Goal: Navigation & Orientation: Find specific page/section

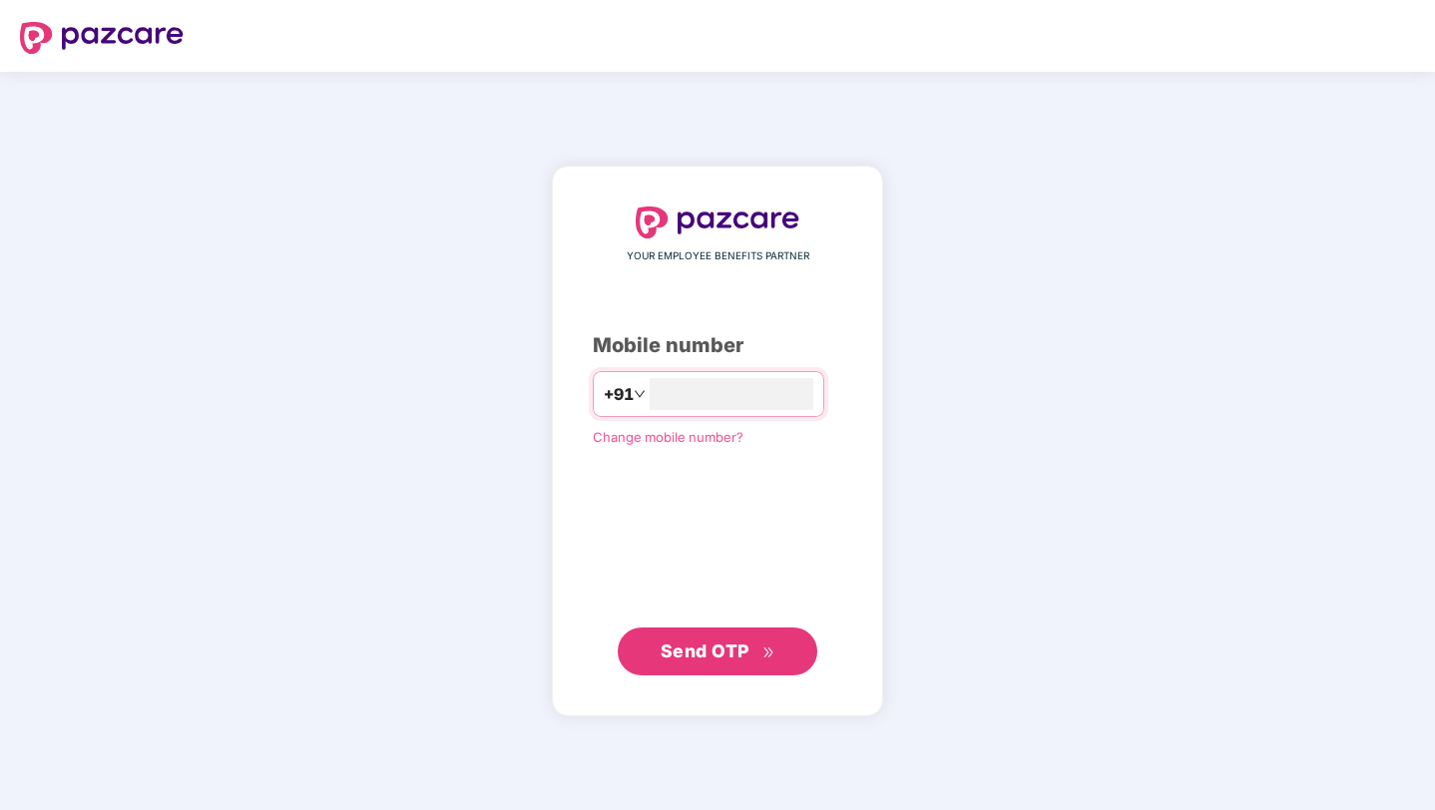
type input "**********"
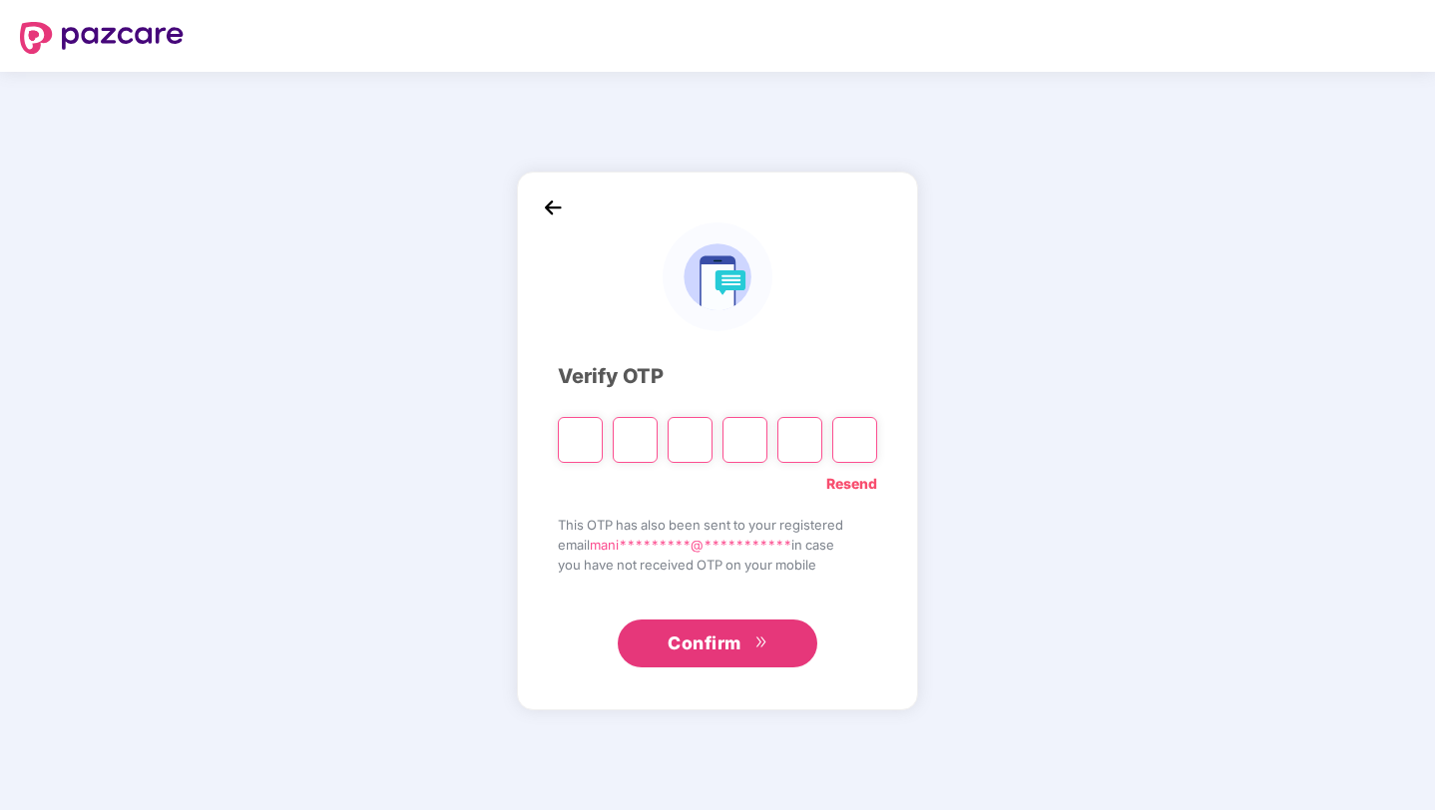
paste input "*"
type input "*"
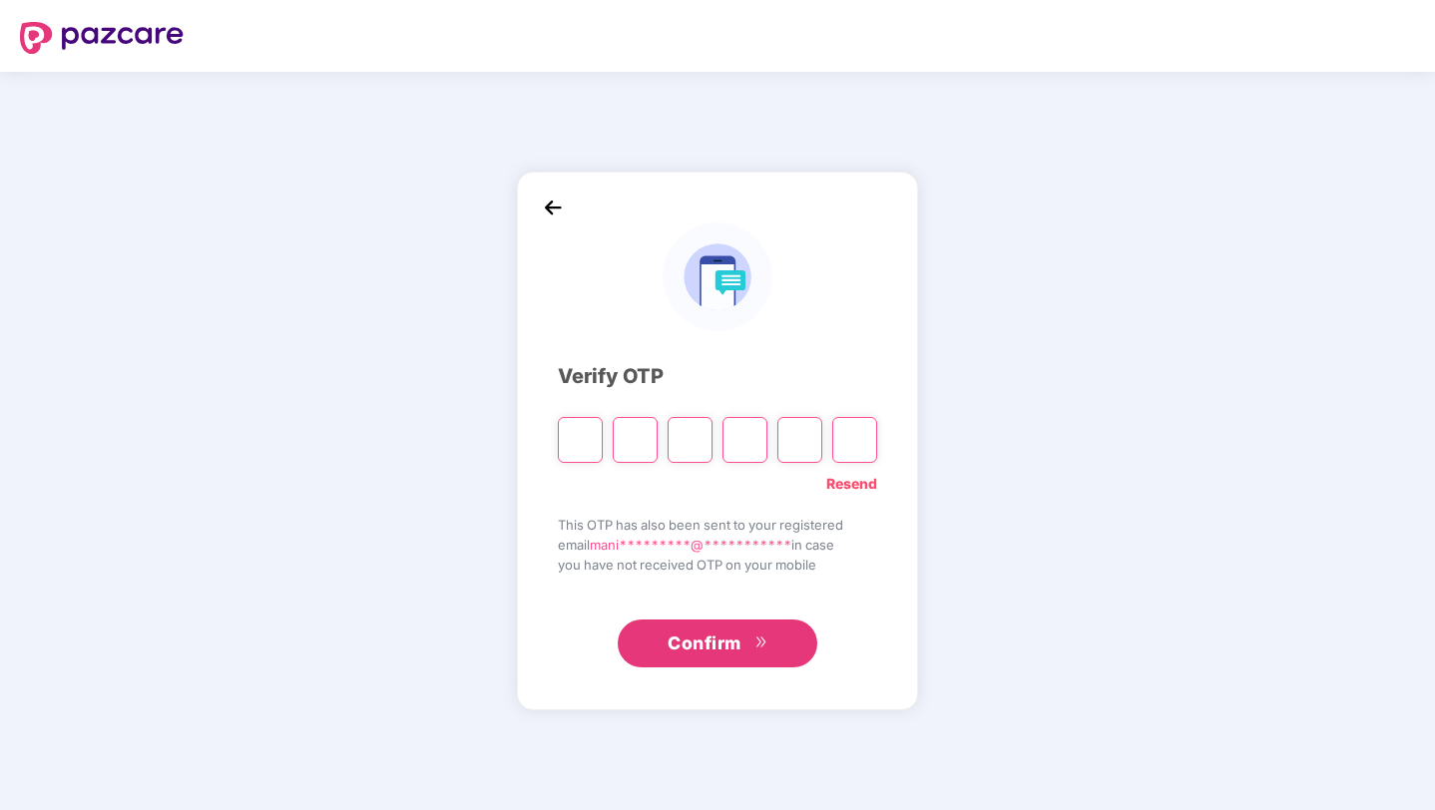
type input "*"
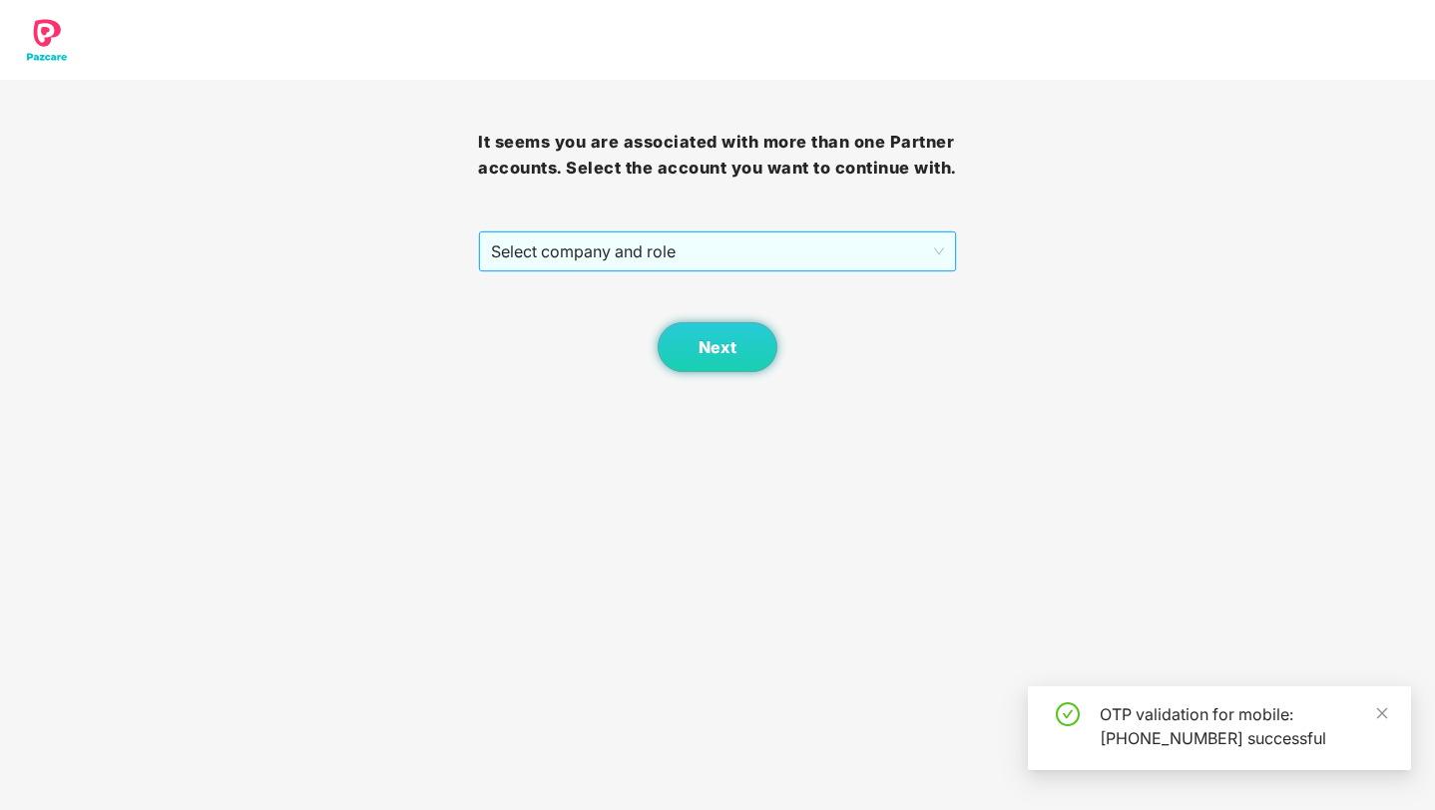
click at [659, 270] on span "Select company and role" at bounding box center [717, 252] width 452 height 38
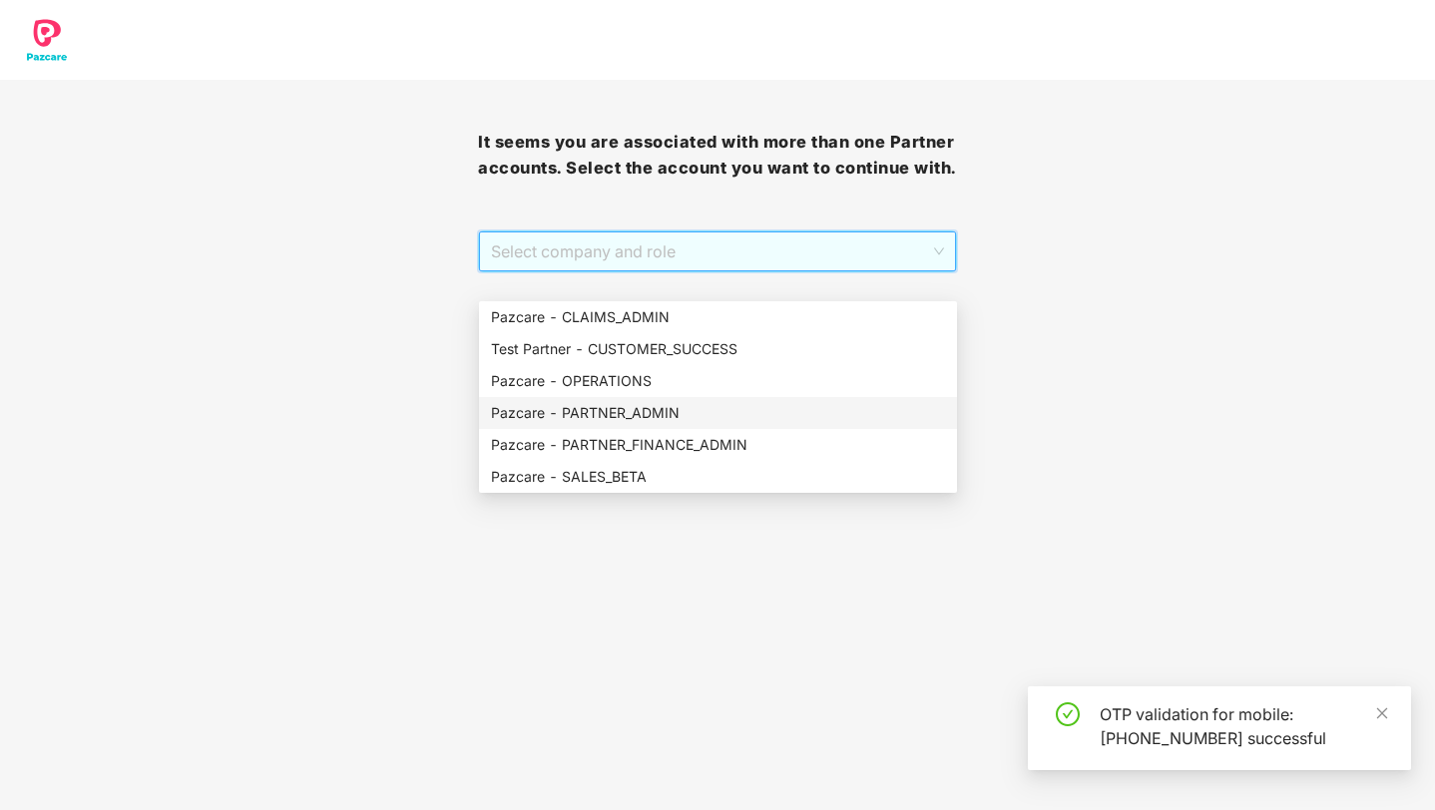
click at [648, 410] on div "Pazcare - PARTNER_ADMIN" at bounding box center [718, 413] width 454 height 22
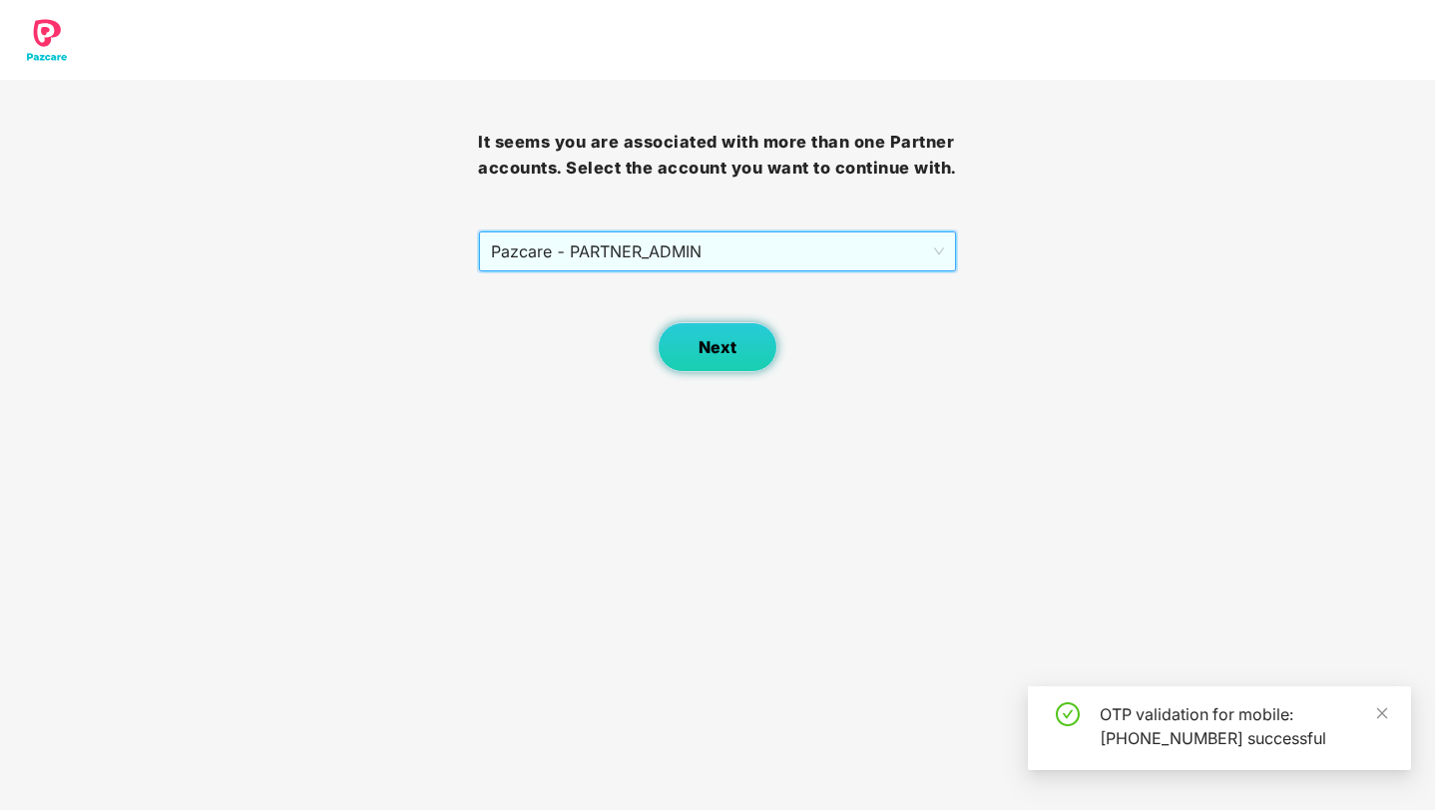
click at [706, 372] on button "Next" at bounding box center [718, 347] width 120 height 50
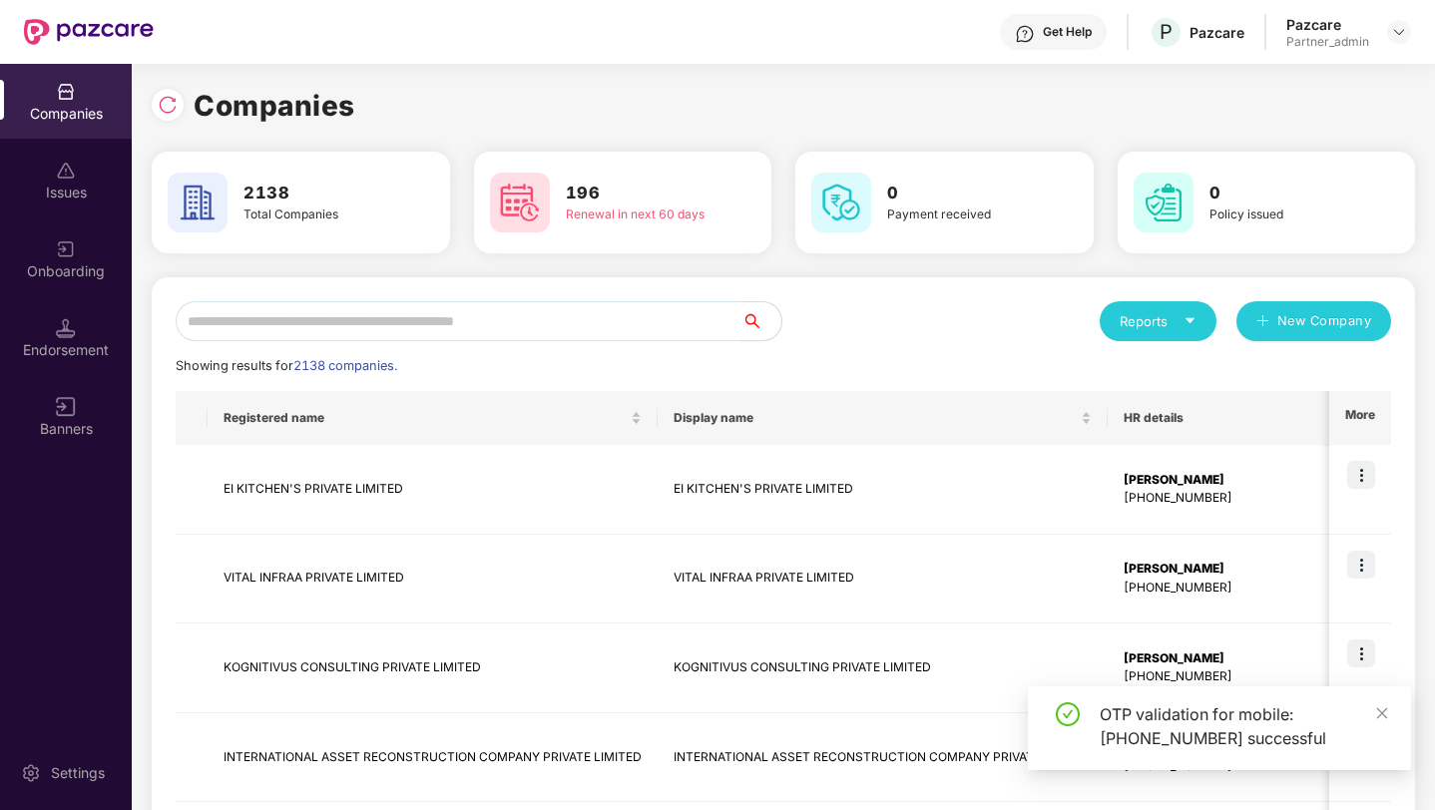
click at [44, 250] on div "Onboarding" at bounding box center [66, 259] width 132 height 75
